Goal: Task Accomplishment & Management: Use online tool/utility

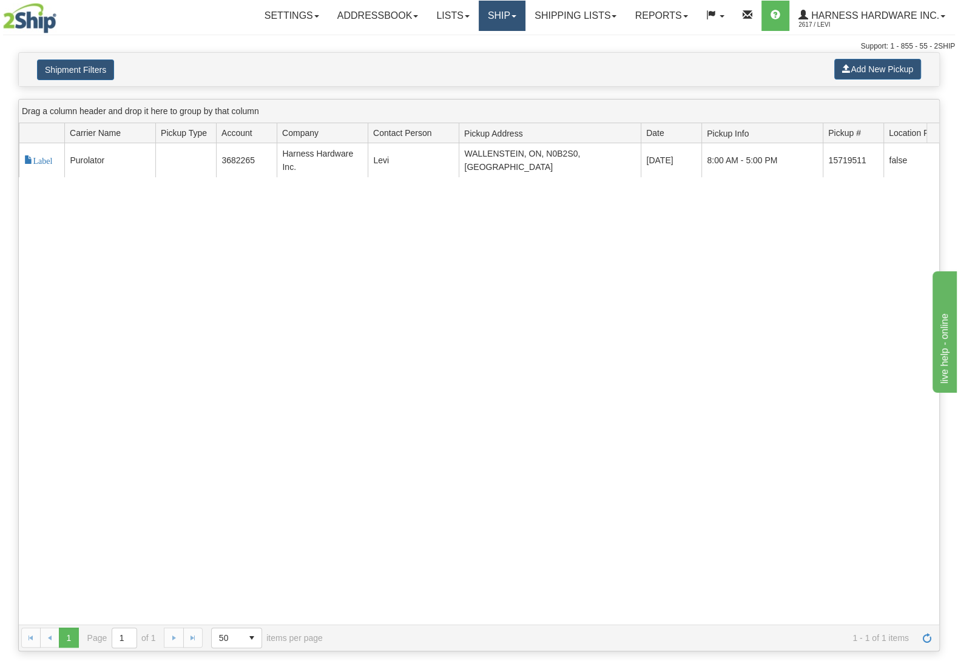
click at [504, 16] on link "Ship" at bounding box center [502, 16] width 47 height 30
click at [464, 40] on span "Ship Screen" at bounding box center [450, 43] width 46 height 10
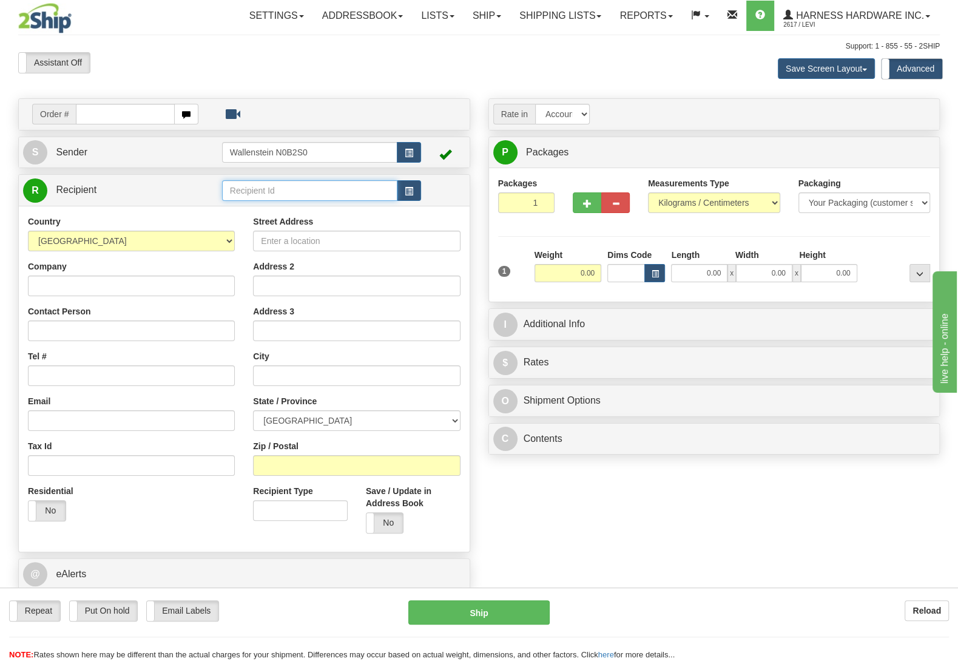
click at [245, 187] on input "text" at bounding box center [309, 190] width 175 height 21
type input "[PERSON_NAME]"
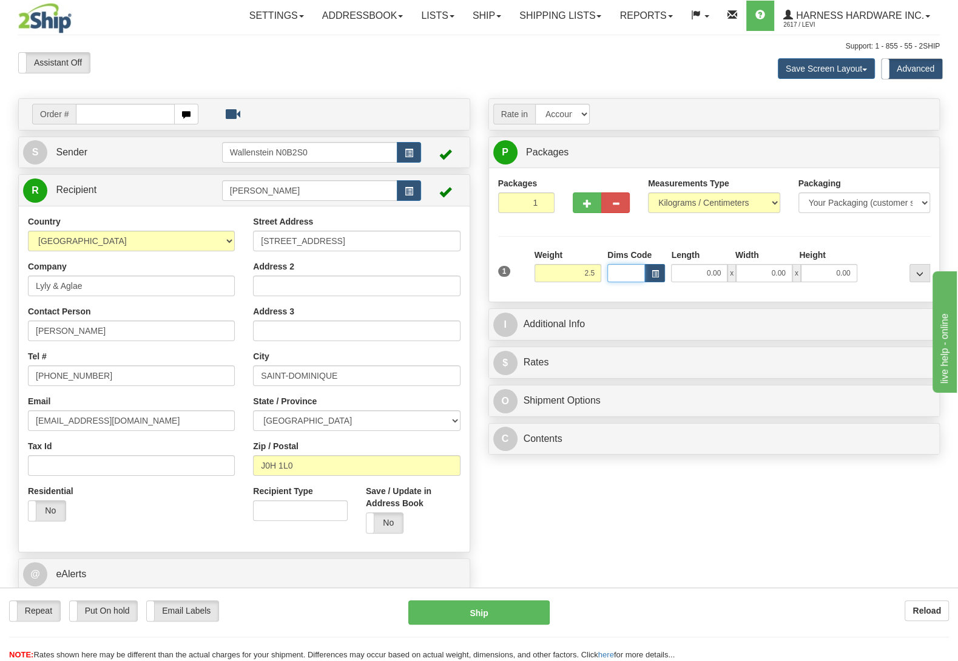
type input "2.50"
